Goal: Information Seeking & Learning: Learn about a topic

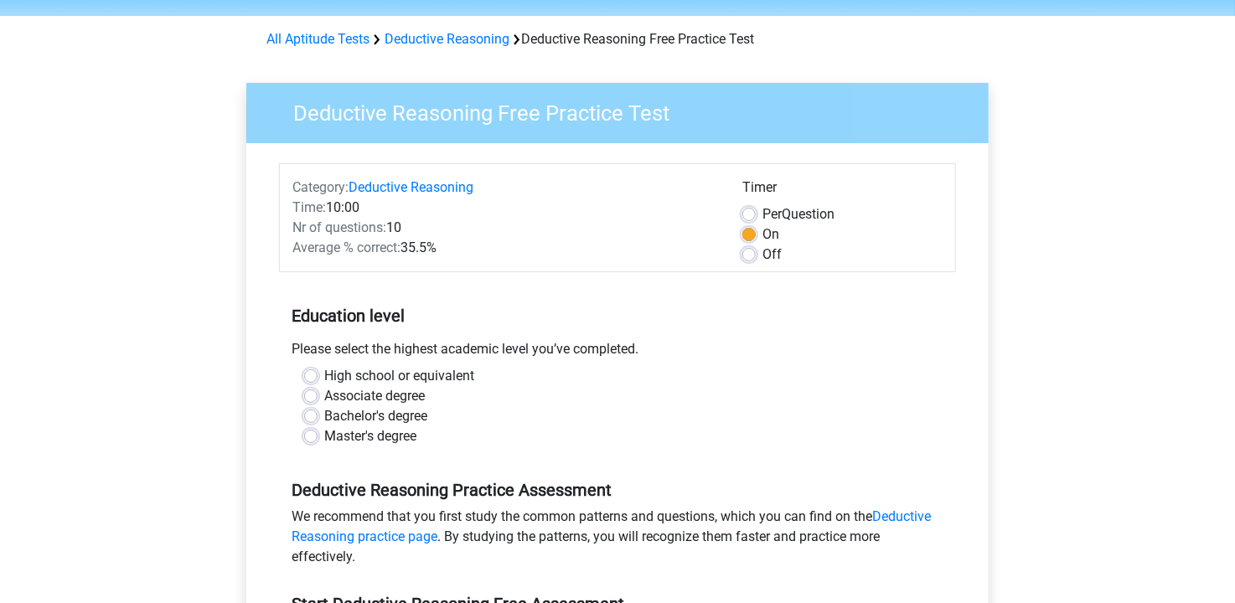
scroll to position [84, 0]
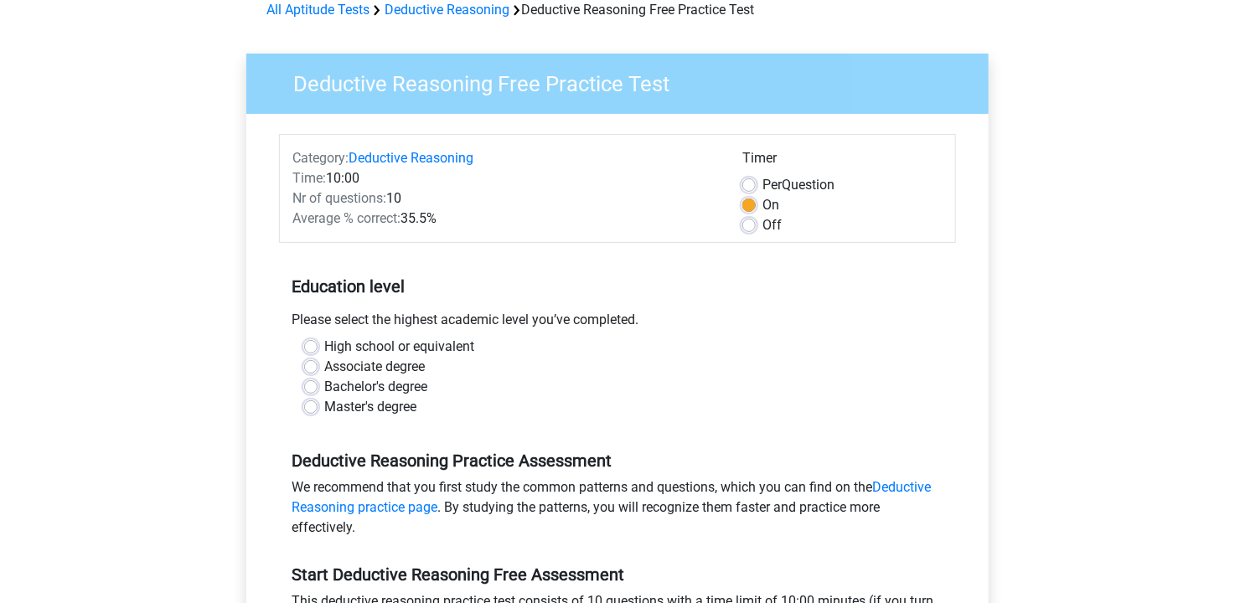
click at [324, 370] on label "Associate degree" at bounding box center [374, 367] width 101 height 20
click at [314, 370] on input "Associate degree" at bounding box center [310, 365] width 13 height 17
radio input "true"
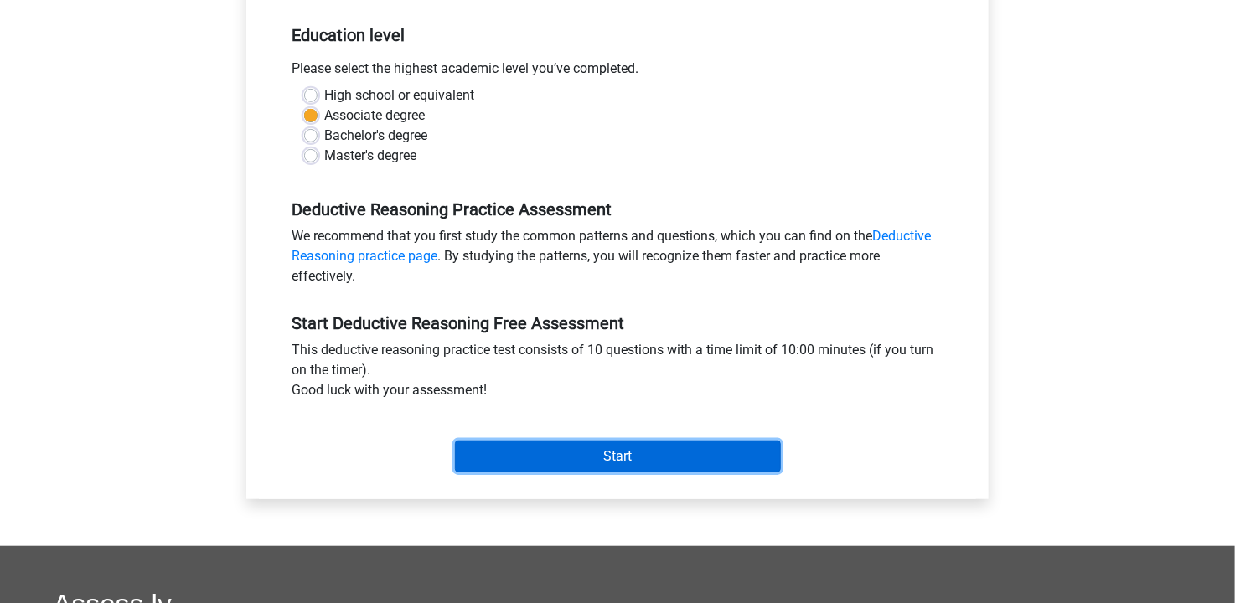
click at [556, 453] on input "Start" at bounding box center [618, 457] width 326 height 32
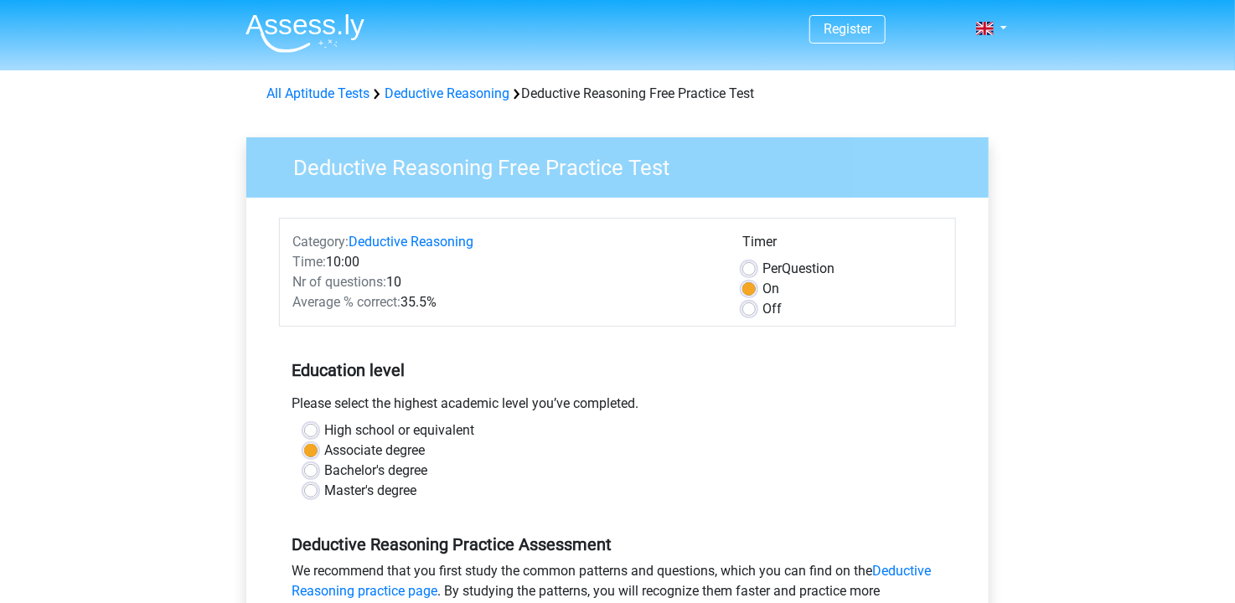
click at [321, 425] on div "High school or equivalent" at bounding box center [617, 431] width 627 height 20
click at [324, 429] on label "High school or equivalent" at bounding box center [399, 431] width 150 height 20
click at [310, 429] on input "High school or equivalent" at bounding box center [310, 429] width 13 height 17
radio input "true"
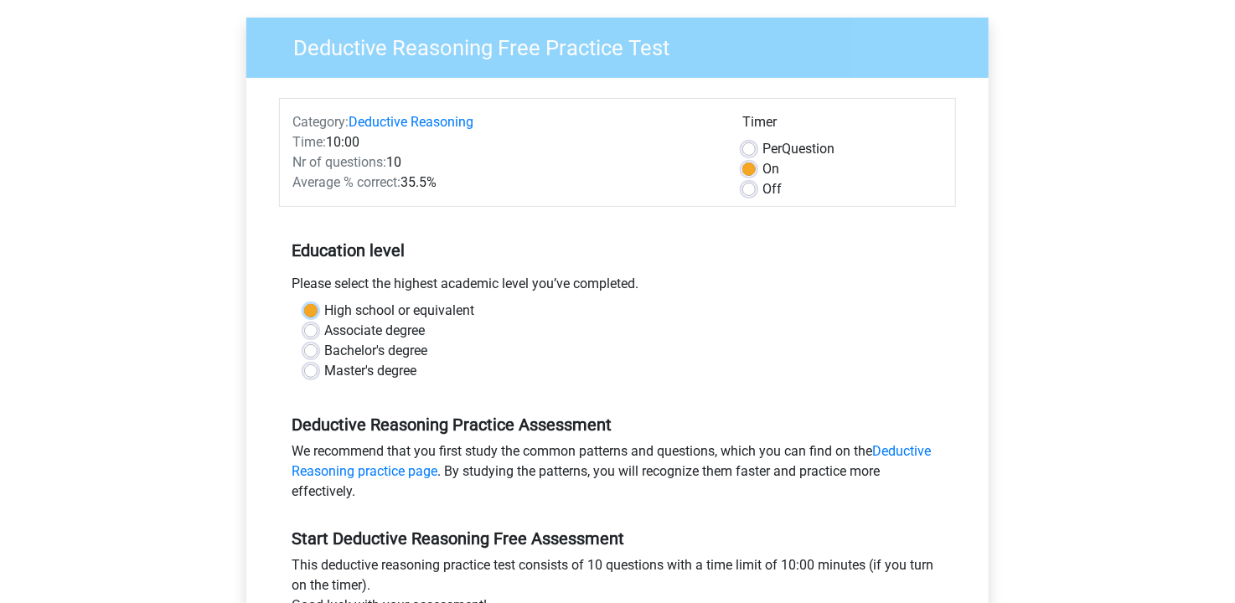
scroll to position [251, 0]
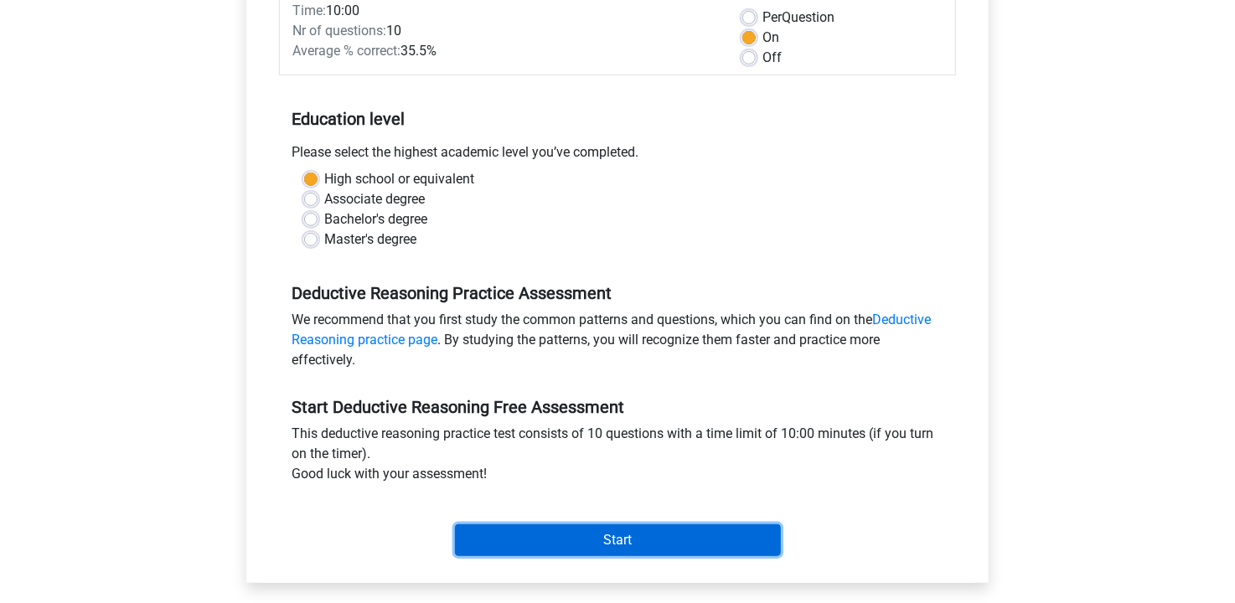
click at [567, 538] on input "Start" at bounding box center [618, 541] width 326 height 32
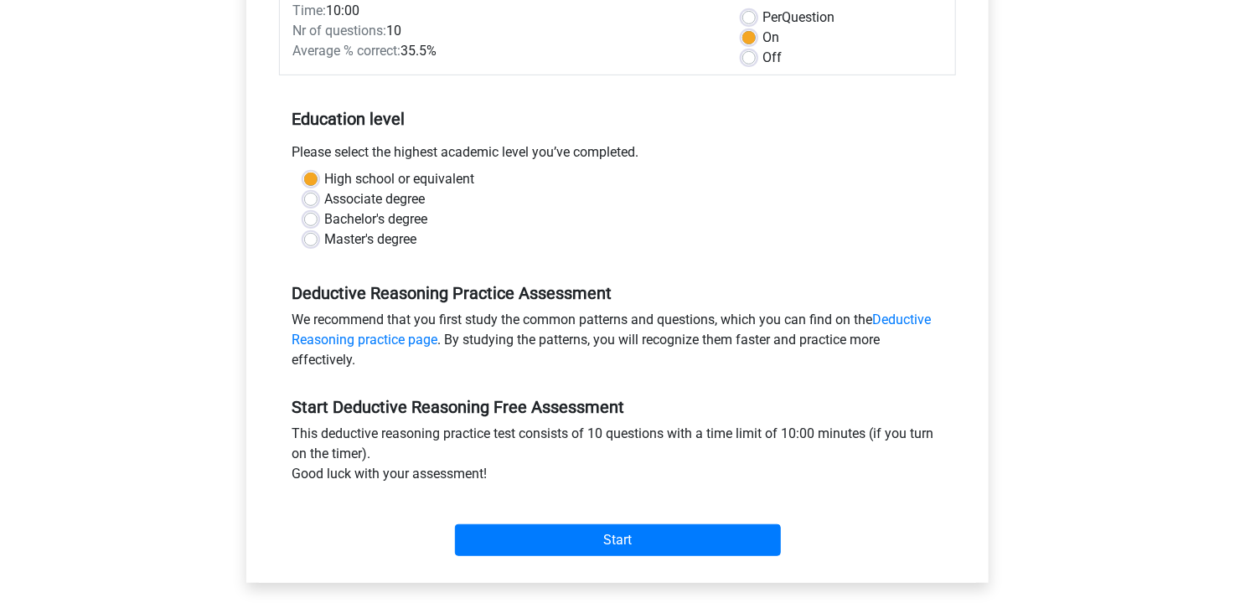
scroll to position [0, 0]
